Goal: Information Seeking & Learning: Learn about a topic

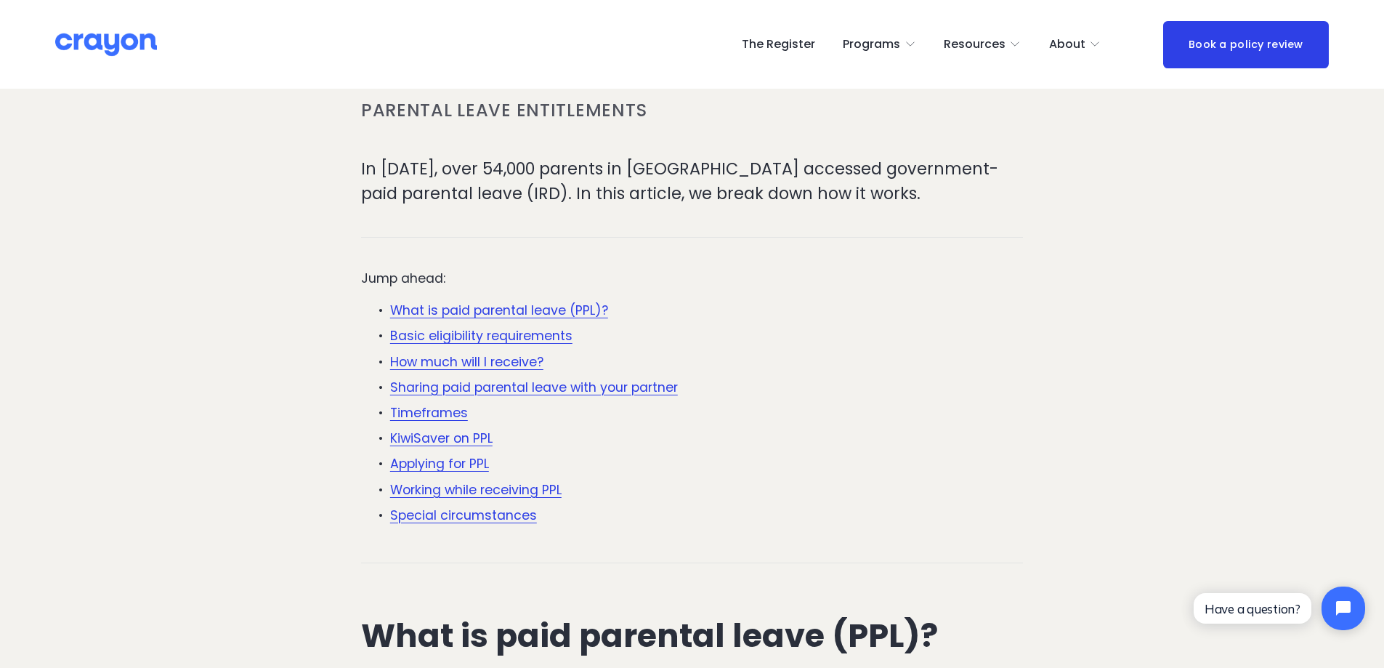
scroll to position [363, 0]
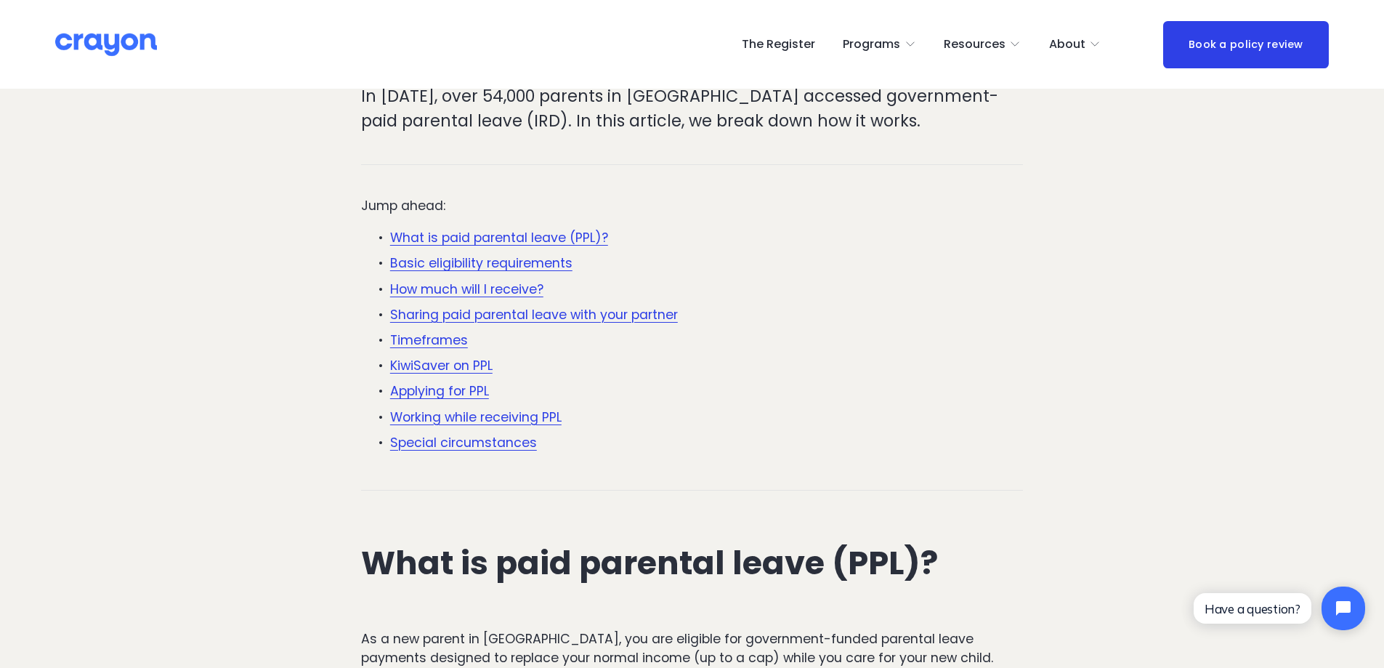
click at [512, 266] on link "Basic eligibility requirements" at bounding box center [481, 262] width 182 height 17
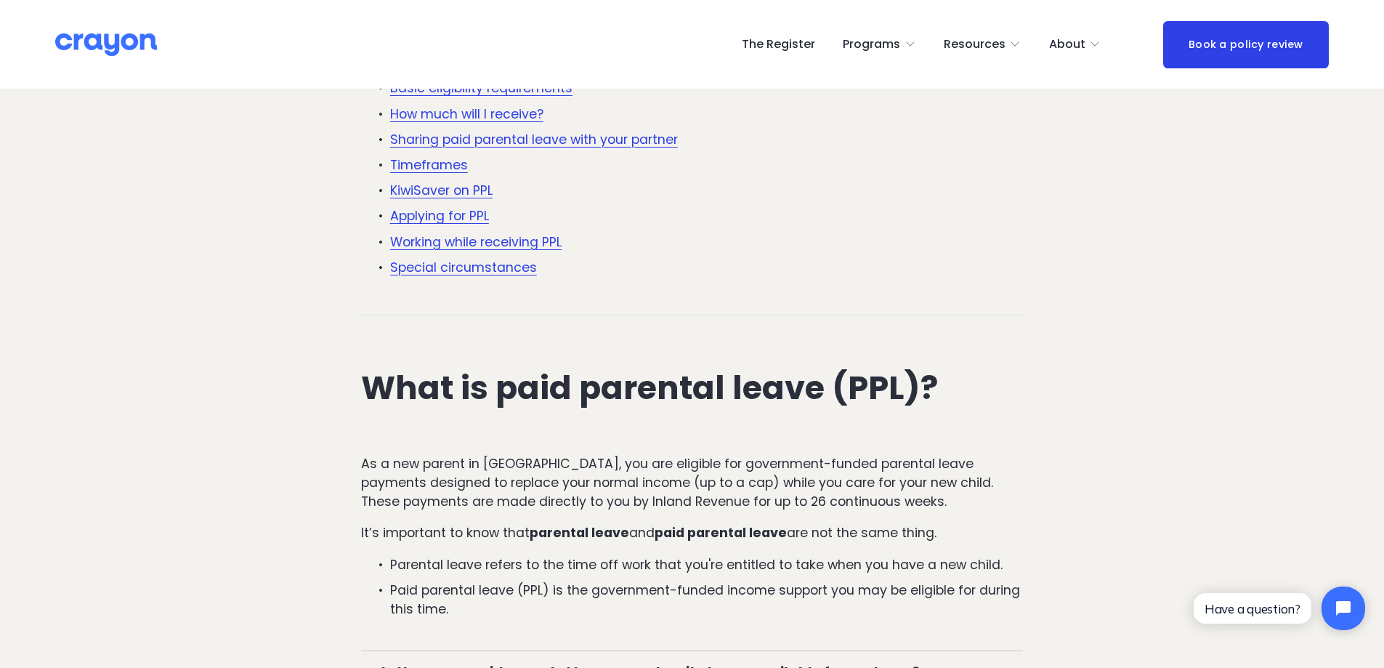
scroll to position [175, 0]
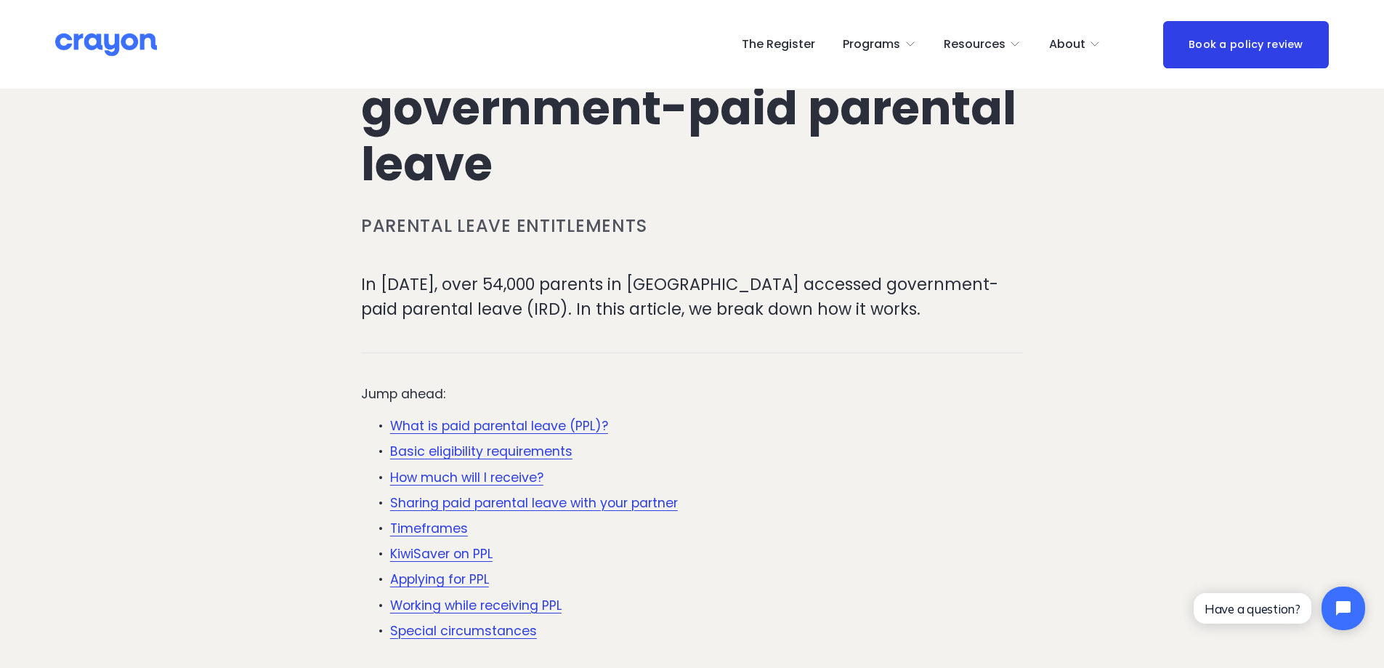
click at [493, 424] on link "What is paid parental leave (PPL)?" at bounding box center [499, 425] width 218 height 17
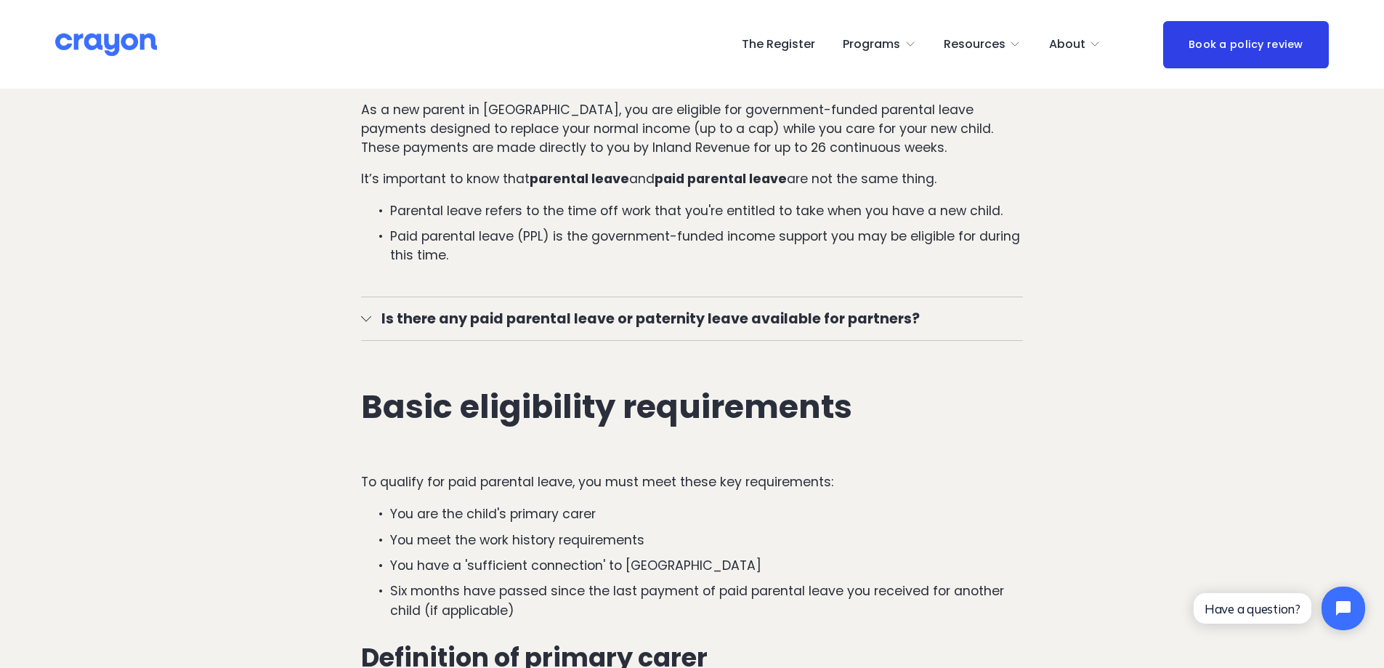
scroll to position [965, 0]
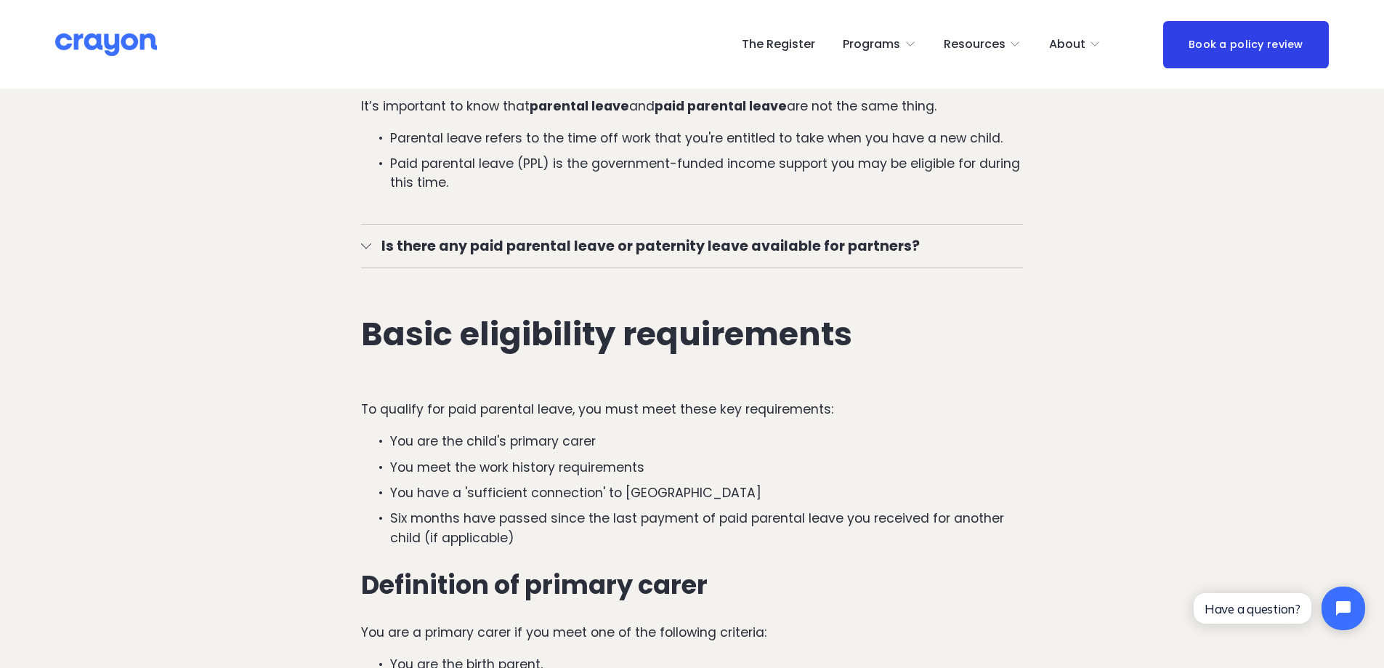
click at [538, 255] on span "Is there any paid parental leave or paternity leave available for partners?" at bounding box center [697, 245] width 652 height 21
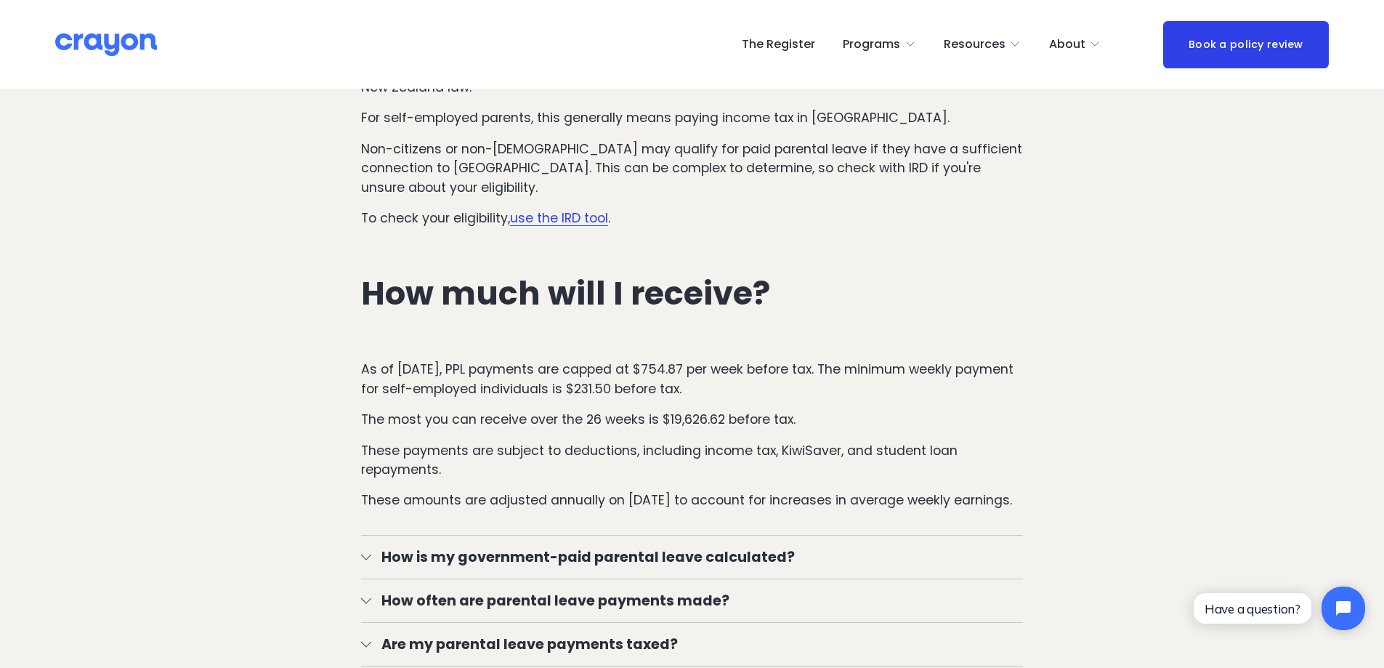
scroll to position [2201, 0]
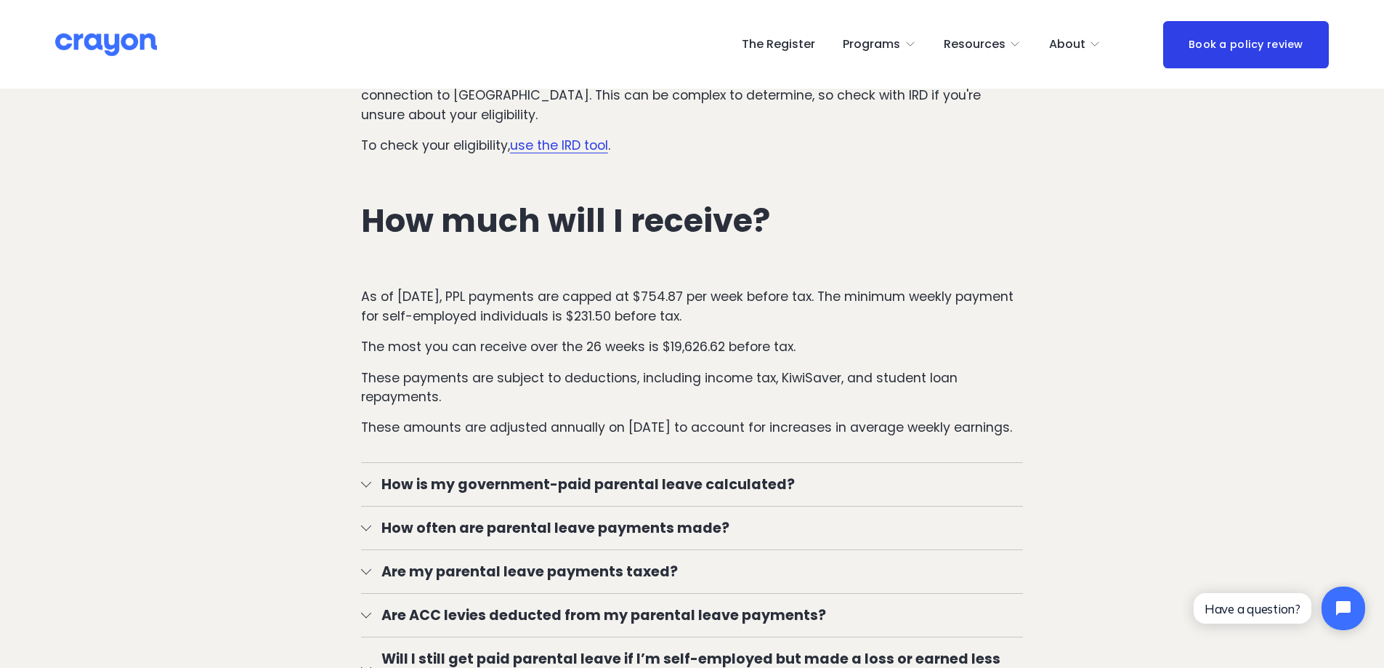
click at [368, 481] on div at bounding box center [366, 482] width 10 height 10
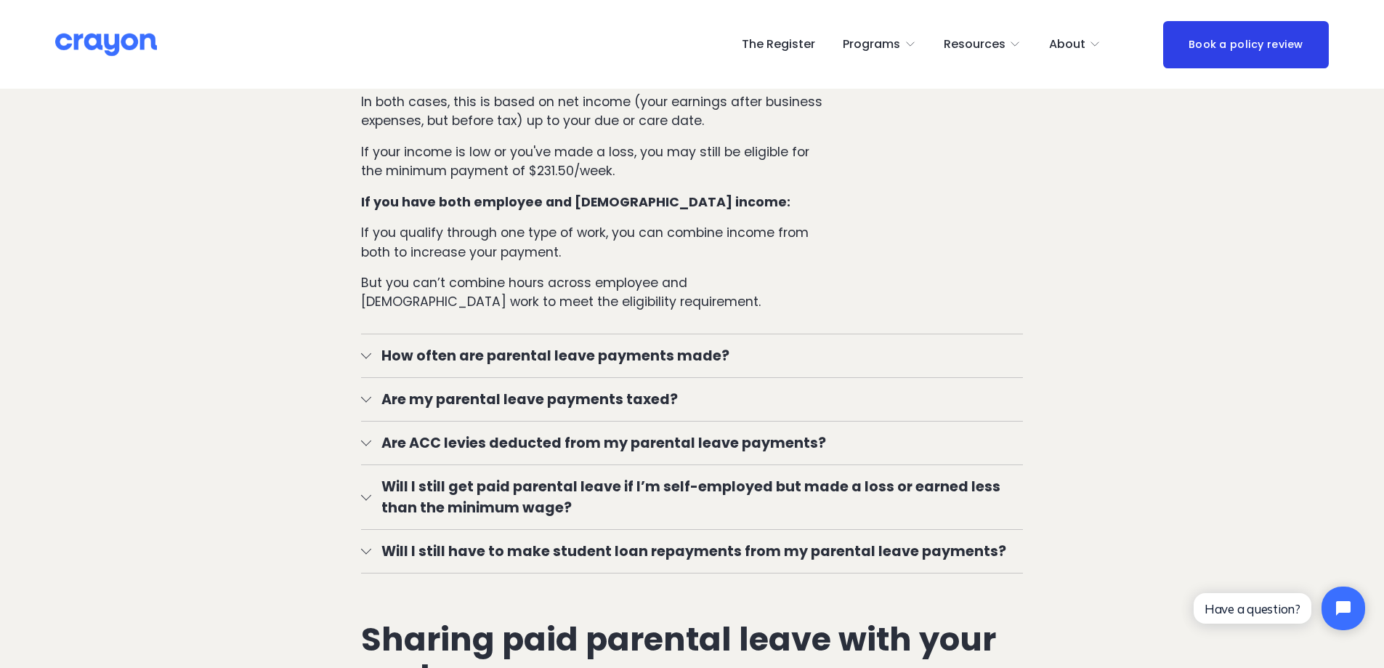
scroll to position [3073, 0]
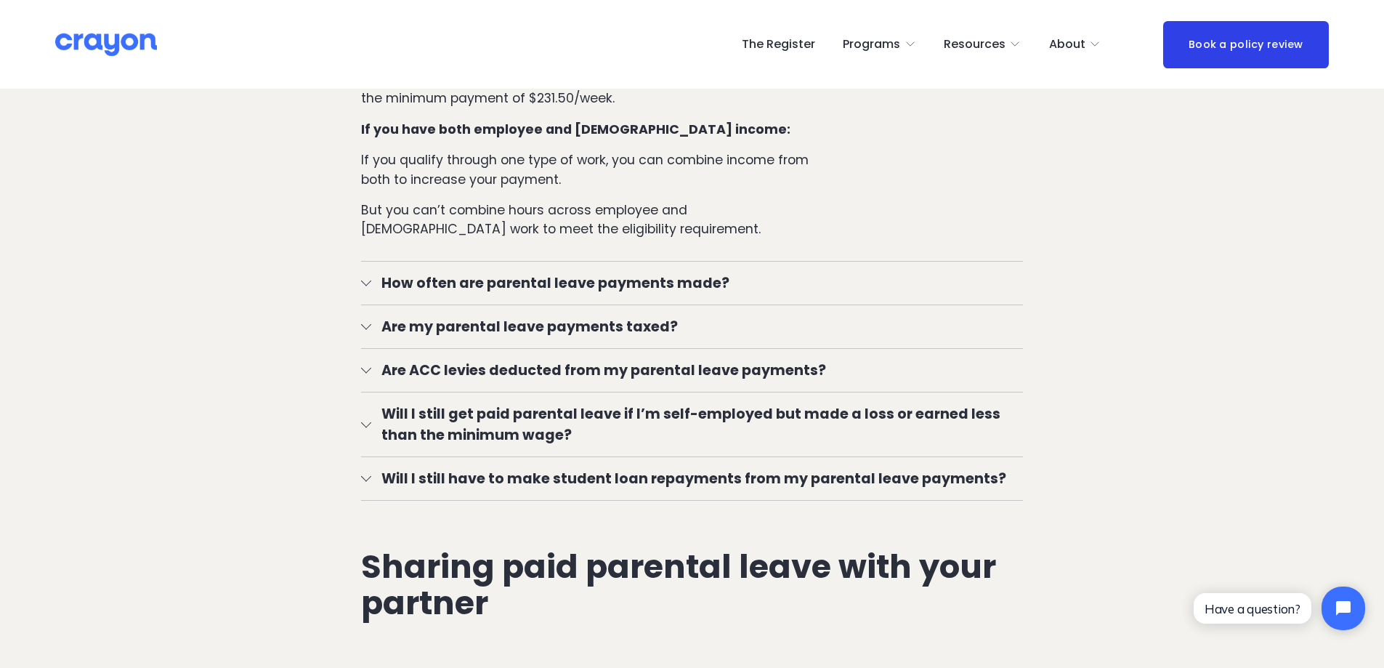
click at [634, 376] on span "Are ACC levies deducted from my parental leave payments?" at bounding box center [697, 370] width 652 height 21
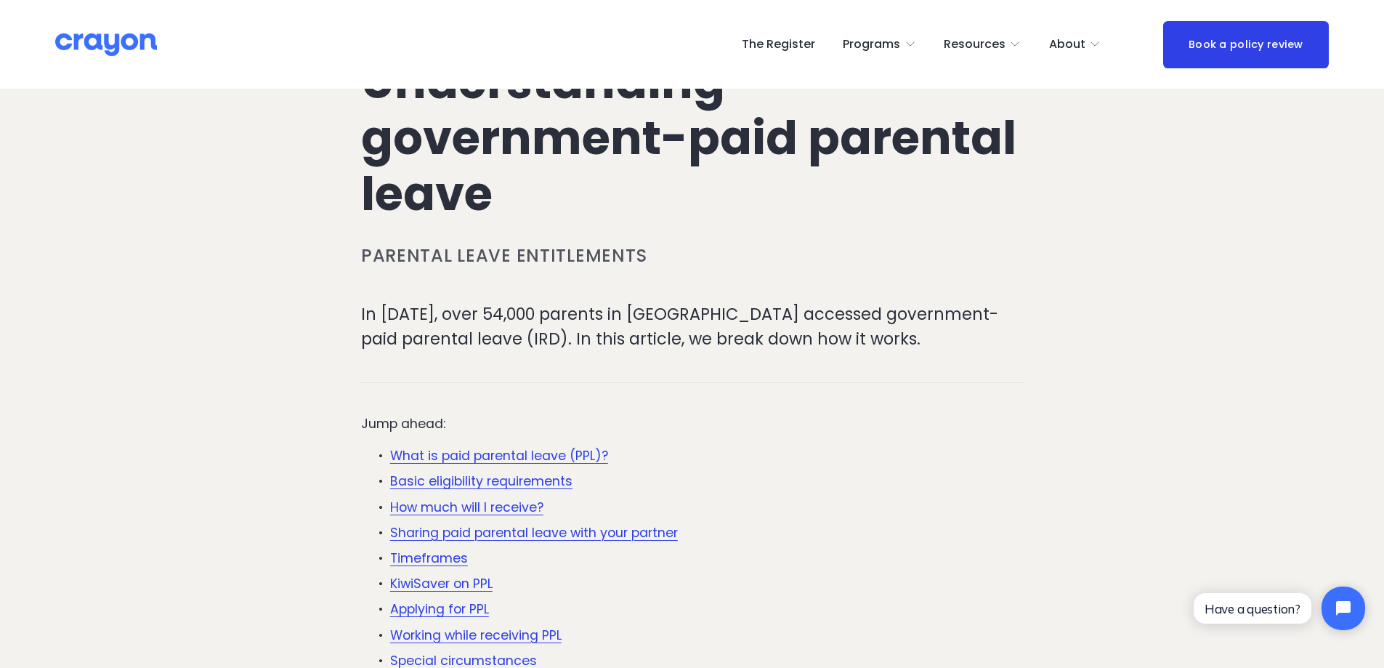
scroll to position [218, 0]
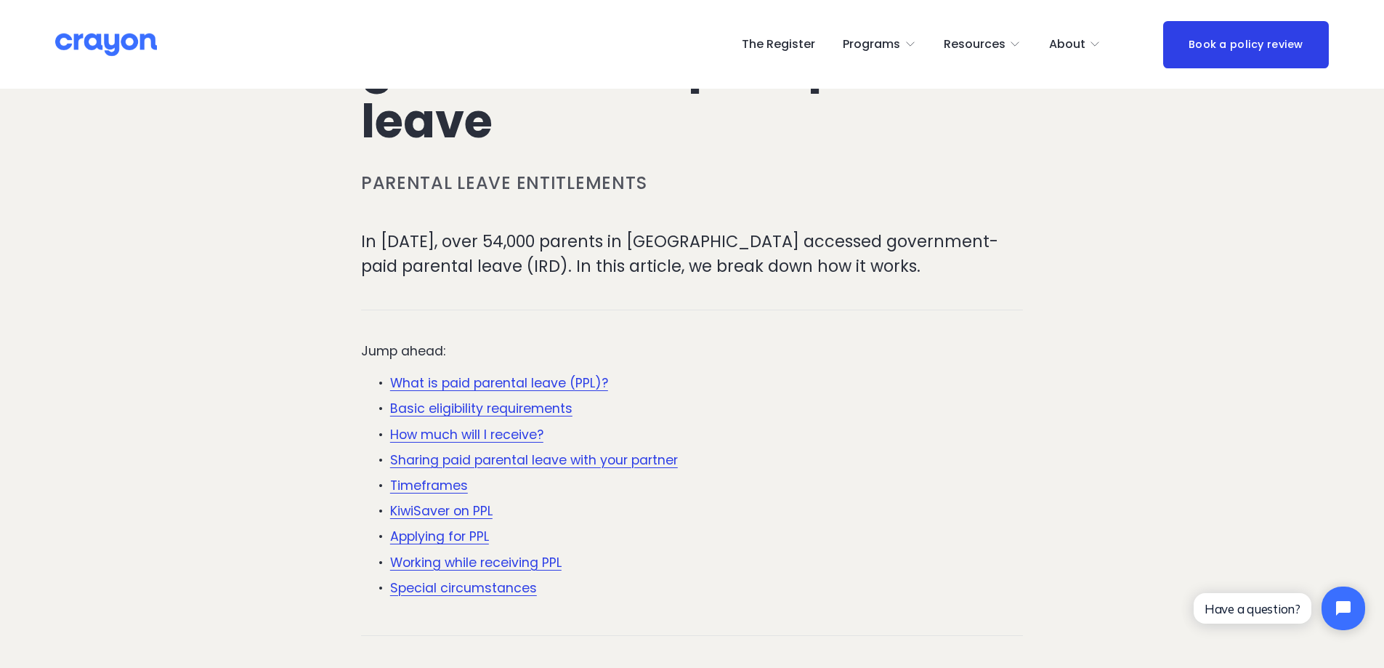
click at [467, 414] on link "Basic eligibility requirements" at bounding box center [481, 408] width 182 height 17
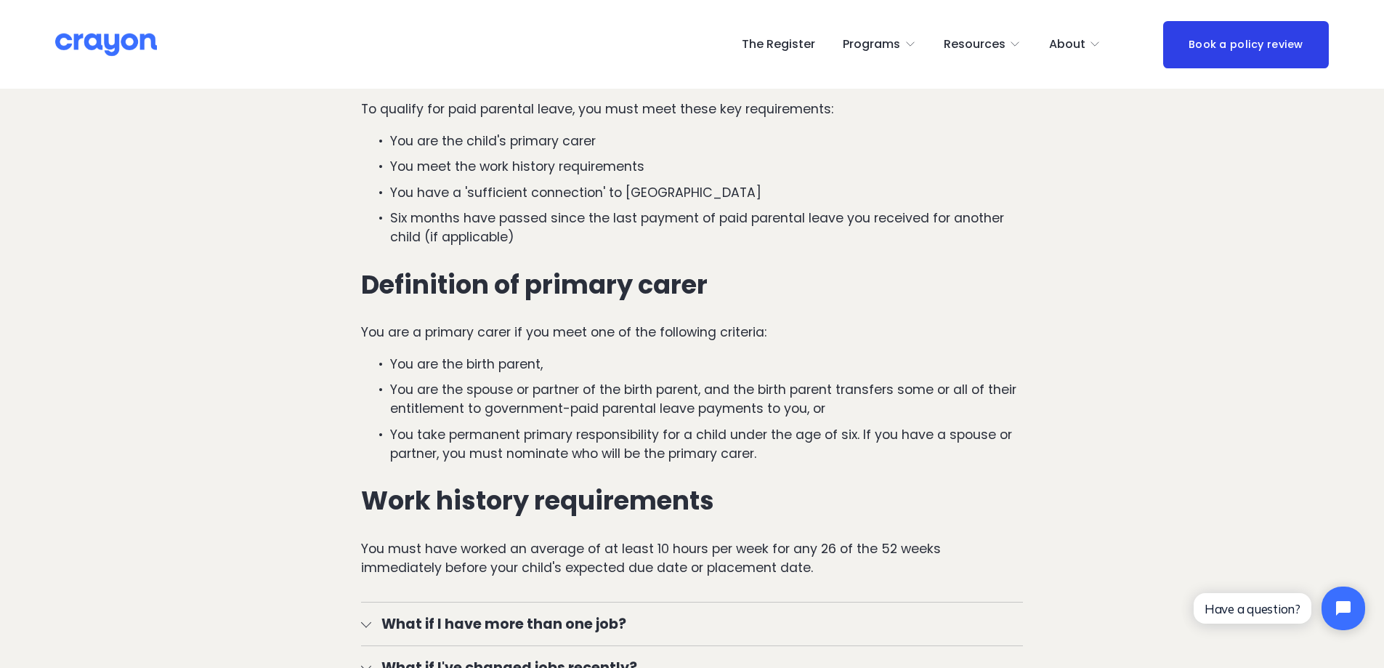
scroll to position [1303, 0]
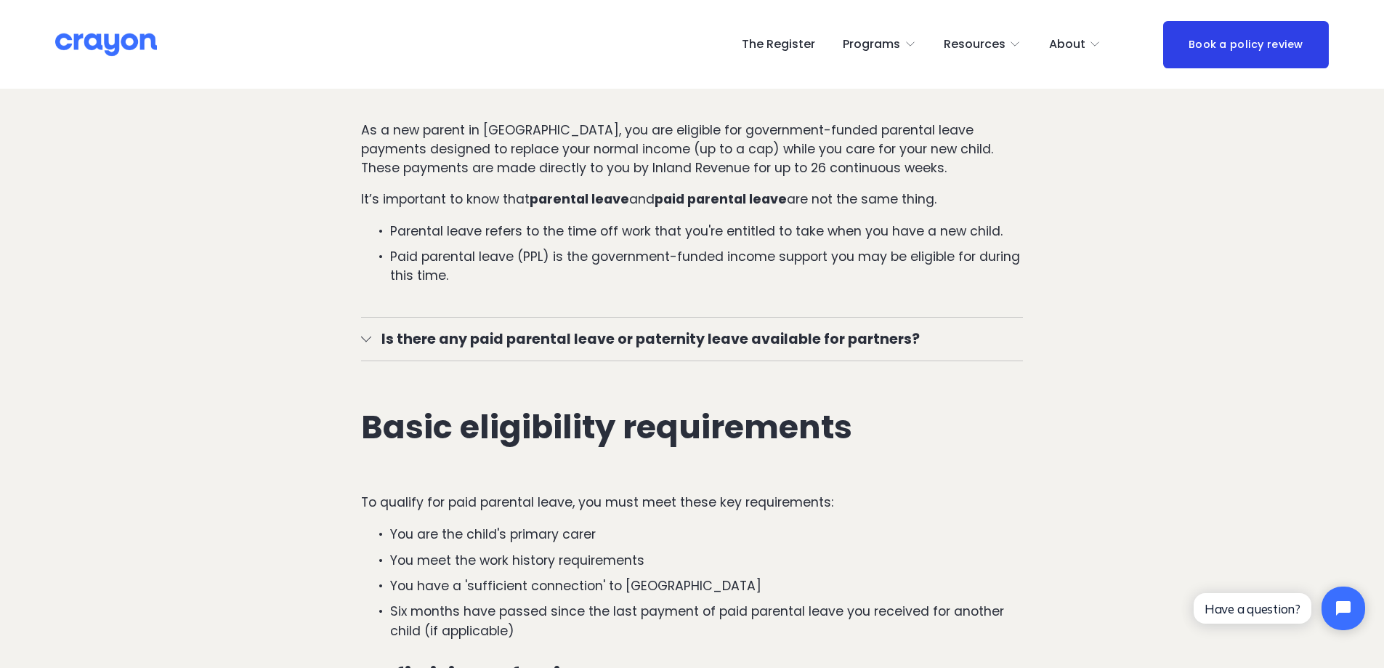
scroll to position [1017, 0]
